Goal: Information Seeking & Learning: Check status

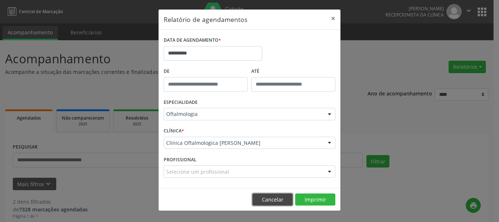
click at [279, 202] on button "Cancelar" at bounding box center [272, 199] width 40 height 12
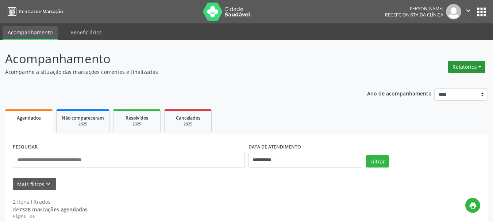
click at [457, 66] on button "Relatórios" at bounding box center [466, 67] width 37 height 12
click at [442, 84] on link "Agendamentos" at bounding box center [446, 82] width 78 height 10
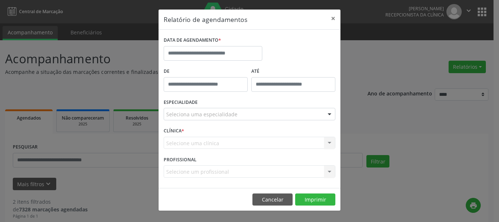
click at [188, 109] on div "Seleciona uma especialidade" at bounding box center [250, 114] width 172 height 12
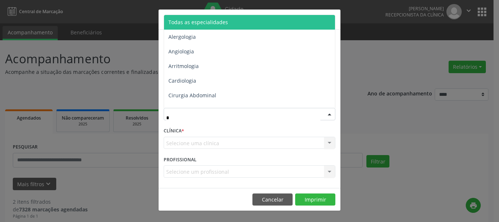
type input "**"
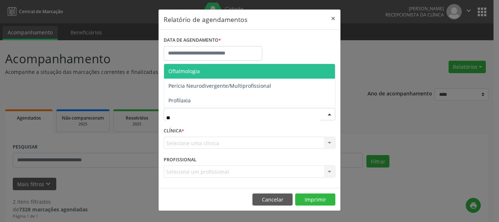
click at [201, 75] on span "Oftalmologia" at bounding box center [249, 71] width 171 height 15
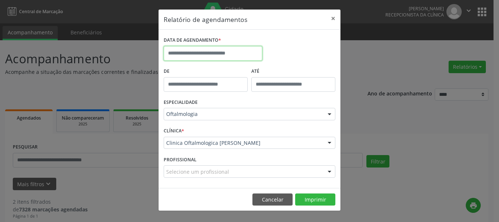
click at [197, 50] on input "text" at bounding box center [213, 53] width 99 height 15
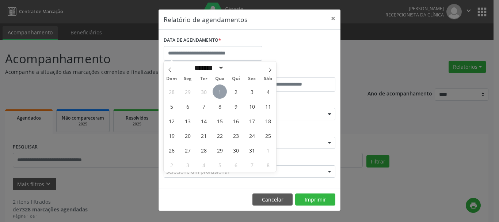
click at [221, 90] on span "1" at bounding box center [219, 91] width 14 height 14
type input "**********"
click at [291, 52] on div "DATA DE AGENDAMENTO *" at bounding box center [249, 50] width 175 height 31
select select "*"
click at [200, 50] on input "text" at bounding box center [213, 53] width 99 height 15
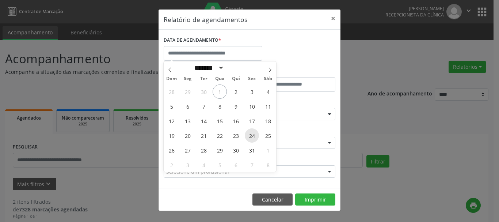
drag, startPoint x: 219, startPoint y: 92, endPoint x: 245, endPoint y: 136, distance: 51.7
click at [249, 146] on div "28 29 30 1 2 3 4 5 6 7 8 9 10 11 12 13 14 15 16 17 18 19 20 21 22 23 24 25 26 2…" at bounding box center [220, 128] width 112 height 88
click at [222, 92] on span "1" at bounding box center [219, 91] width 14 height 14
type input "**********"
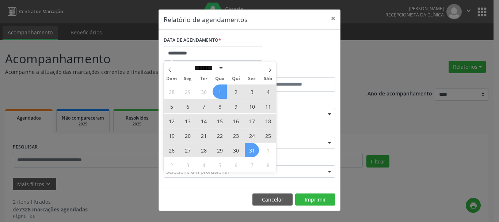
click at [254, 150] on span "31" at bounding box center [252, 150] width 14 height 14
click at [254, 150] on div "CLÍNICA * Clinica Oftalmologica [PERSON_NAME] Clinica Oftalmologica [PERSON_NAM…" at bounding box center [249, 139] width 175 height 28
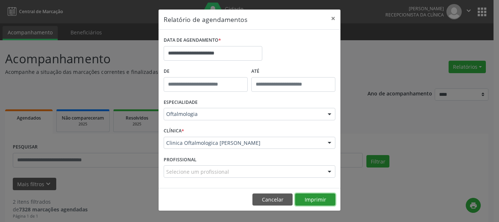
click at [316, 197] on button "Imprimir" at bounding box center [315, 199] width 40 height 12
click at [335, 17] on button "×" at bounding box center [333, 18] width 15 height 18
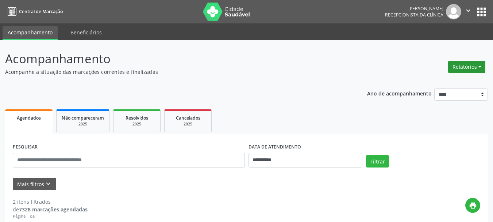
click at [467, 68] on button "Relatórios" at bounding box center [466, 67] width 37 height 12
click at [456, 93] on link "Procedimentos realizados" at bounding box center [446, 93] width 78 height 10
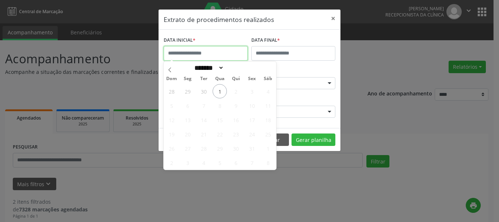
click at [210, 53] on input "text" at bounding box center [206, 53] width 84 height 15
click at [172, 67] on icon at bounding box center [169, 69] width 5 height 5
select select "*"
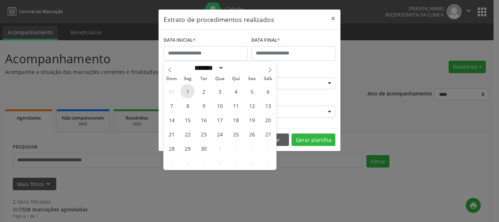
click at [187, 92] on span "1" at bounding box center [187, 91] width 14 height 14
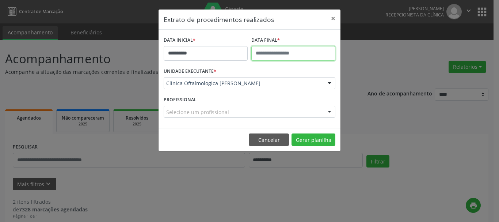
click at [279, 53] on input "text" at bounding box center [293, 53] width 84 height 15
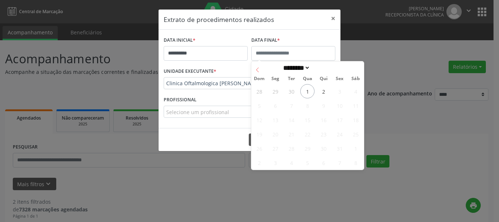
click at [256, 70] on icon at bounding box center [257, 69] width 5 height 5
select select "*"
click at [290, 148] on span "30" at bounding box center [291, 148] width 14 height 14
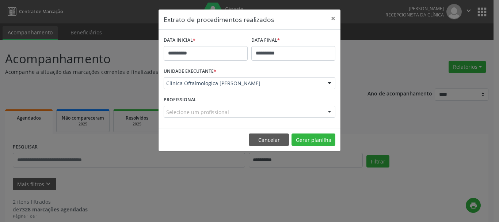
click at [247, 110] on div "Selecione um profissional" at bounding box center [250, 112] width 172 height 12
click at [245, 106] on div at bounding box center [250, 112] width 172 height 12
click at [251, 115] on input "text" at bounding box center [243, 115] width 154 height 15
click at [313, 140] on button "Gerar planilha" at bounding box center [313, 139] width 44 height 12
click at [270, 140] on button "Cancelar" at bounding box center [269, 139] width 40 height 12
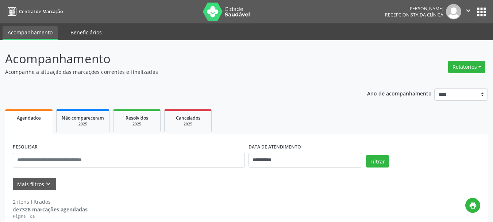
click at [88, 29] on link "Beneficiários" at bounding box center [86, 32] width 42 height 13
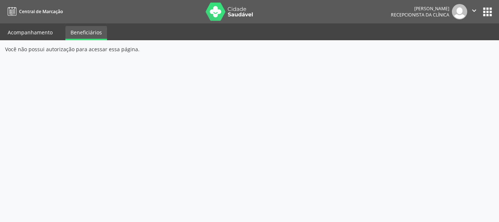
click at [44, 31] on link "Acompanhamento" at bounding box center [30, 32] width 55 height 13
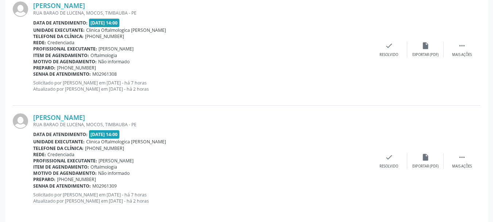
scroll to position [233, 0]
